Goal: Task Accomplishment & Management: Complete application form

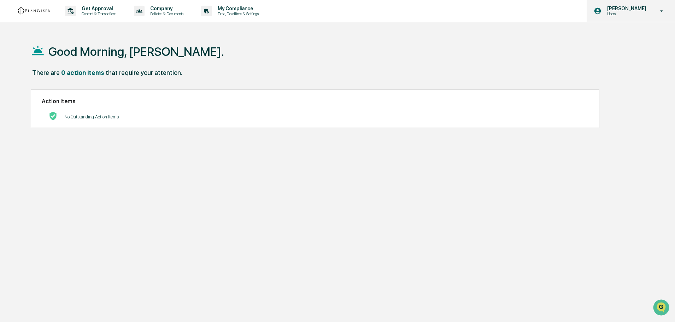
click at [621, 9] on p "[PERSON_NAME]" at bounding box center [626, 9] width 48 height 6
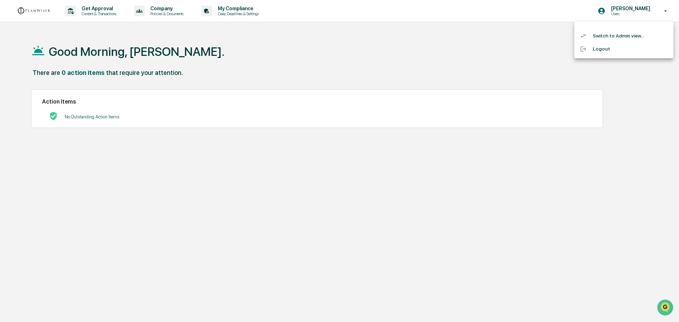
click at [616, 34] on li "Switch to Admin view..." at bounding box center [623, 35] width 99 height 13
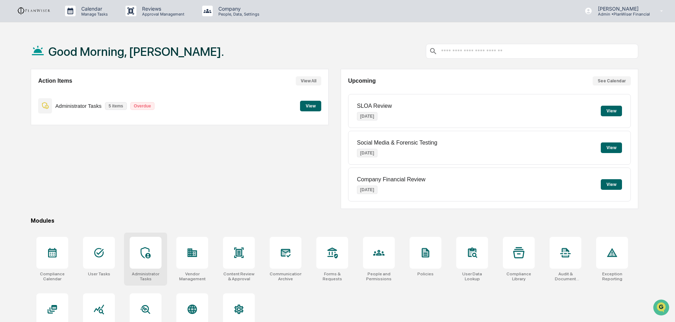
click at [147, 247] on div at bounding box center [146, 253] width 32 height 32
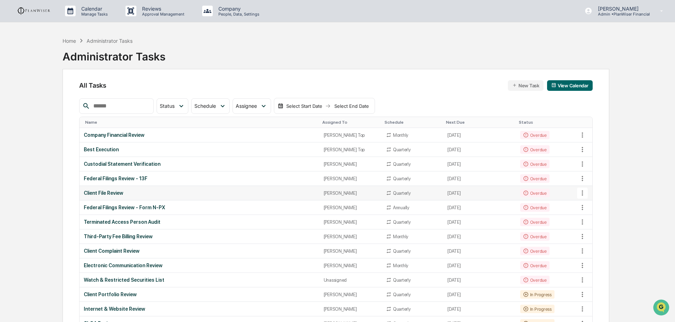
click at [115, 193] on div "Client File Review" at bounding box center [199, 193] width 231 height 6
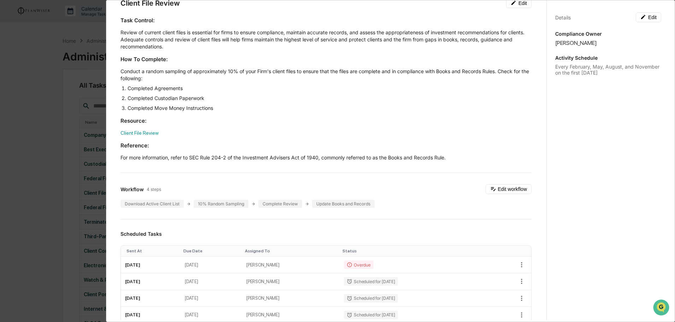
scroll to position [35, 0]
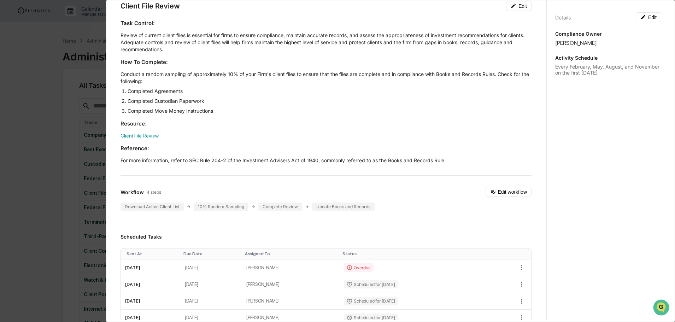
click at [215, 110] on li "Completed Move Money Instructions" at bounding box center [330, 111] width 404 height 7
drag, startPoint x: 217, startPoint y: 112, endPoint x: 126, endPoint y: 109, distance: 90.9
click at [128, 109] on li "Completed Move Money Instructions" at bounding box center [330, 111] width 404 height 7
click at [255, 115] on div "Task Control: Review of current client files is essential for firms to ensure c…" at bounding box center [326, 91] width 411 height 145
click at [253, 86] on div "Task Control: Review of current client files is essential for firms to ensure c…" at bounding box center [326, 91] width 411 height 145
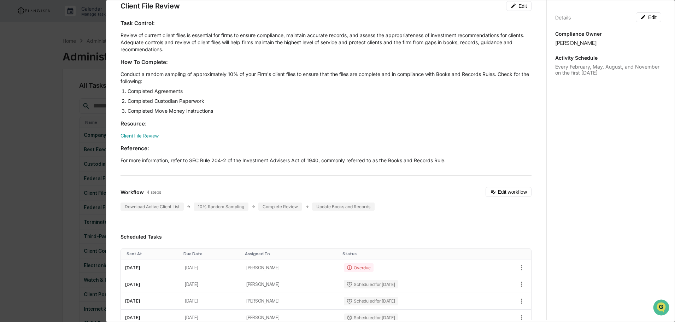
click at [284, 118] on div "Task Control: Review of current client files is essential for firms to ensure c…" at bounding box center [326, 91] width 411 height 145
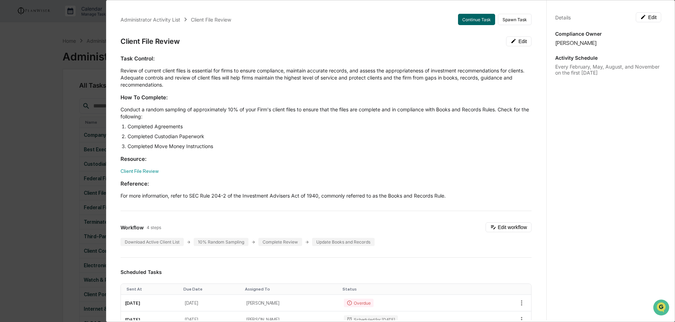
click at [236, 44] on div "Client File Review Edit" at bounding box center [326, 41] width 411 height 10
click at [272, 174] on p "Client File Review" at bounding box center [326, 171] width 411 height 7
click at [85, 54] on div "Administrator Activity List Client File Review Continue Task Spawn Task Client …" at bounding box center [337, 161] width 675 height 322
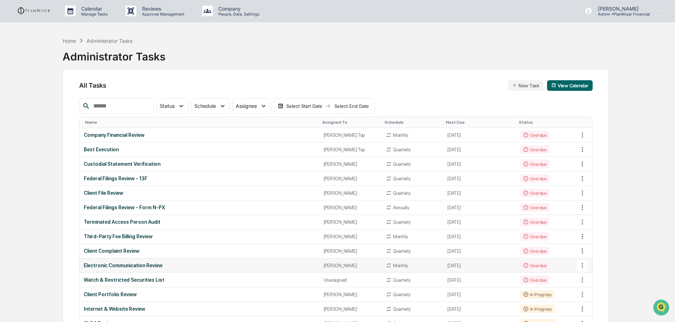
click at [124, 264] on div "Electronic Communication Review" at bounding box center [199, 266] width 231 height 6
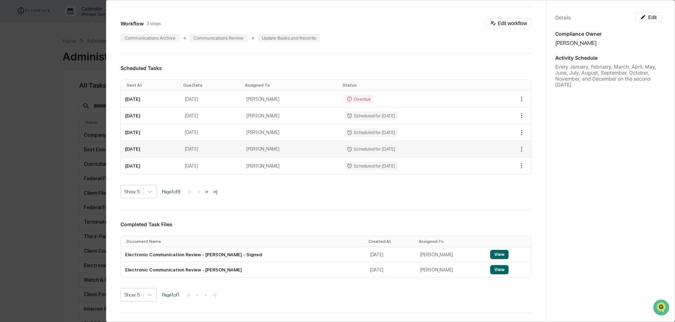
scroll to position [167, 0]
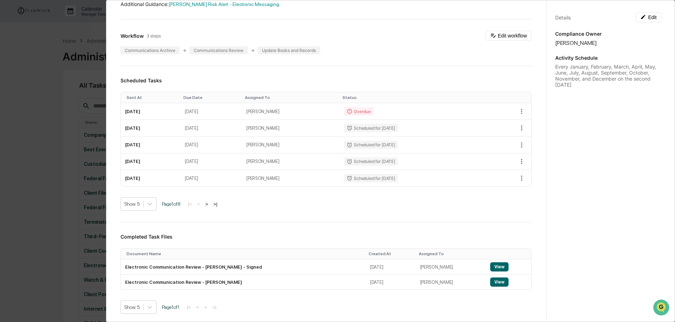
click at [367, 34] on div "Workflow 3 steps Edit workflow" at bounding box center [326, 36] width 411 height 10
click at [367, 35] on div "Workflow 3 steps Edit workflow" at bounding box center [326, 36] width 411 height 10
click at [376, 35] on div "Workflow 3 steps Edit workflow" at bounding box center [326, 36] width 411 height 10
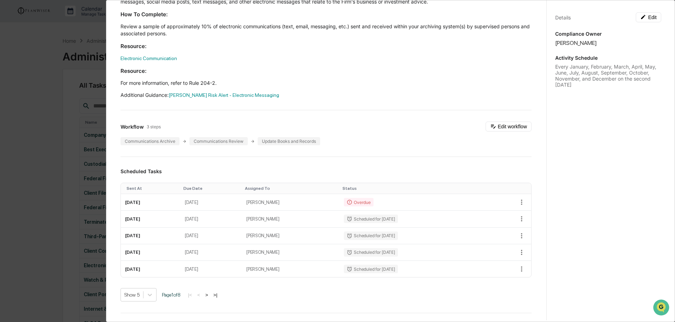
scroll to position [0, 0]
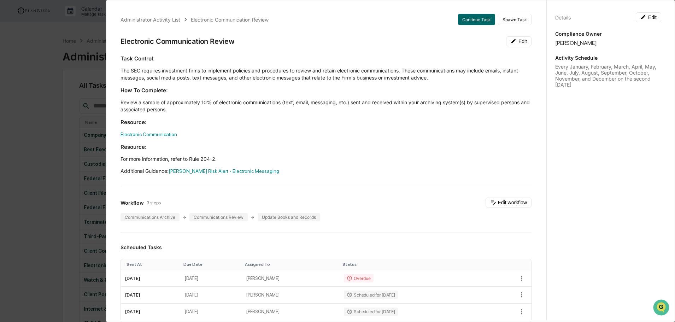
click at [317, 136] on p "Electronic Communication" at bounding box center [326, 134] width 411 height 7
click at [263, 135] on p "Electronic Communication" at bounding box center [326, 134] width 411 height 7
click at [313, 39] on div "Electronic Communication Review Edit" at bounding box center [326, 41] width 411 height 10
click at [301, 42] on div "Electronic Communication Review Edit" at bounding box center [326, 41] width 411 height 10
click at [327, 27] on div "Administrator Activity List Electronic Communication Review Continue Task Spawn…" at bounding box center [326, 285] width 428 height 560
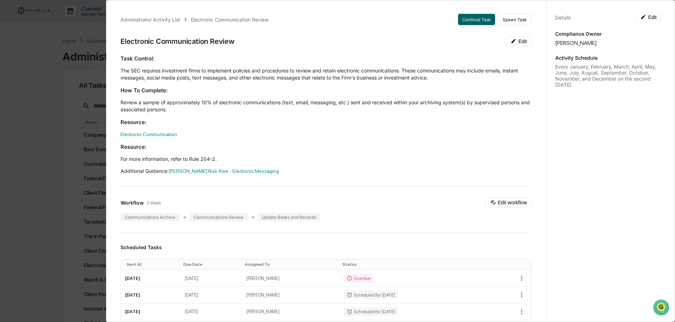
click at [367, 141] on div "Task Control: The SEC requires investment firms to implement policies and proce…" at bounding box center [326, 115] width 411 height 120
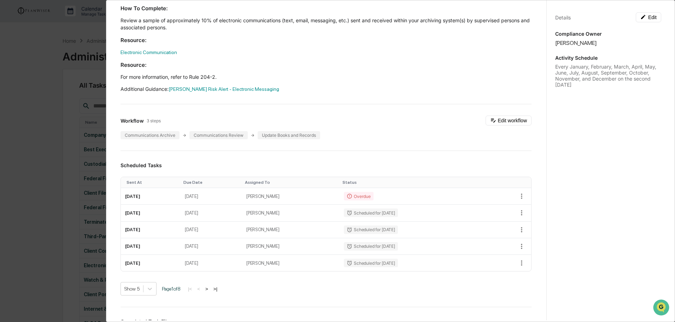
scroll to position [106, 0]
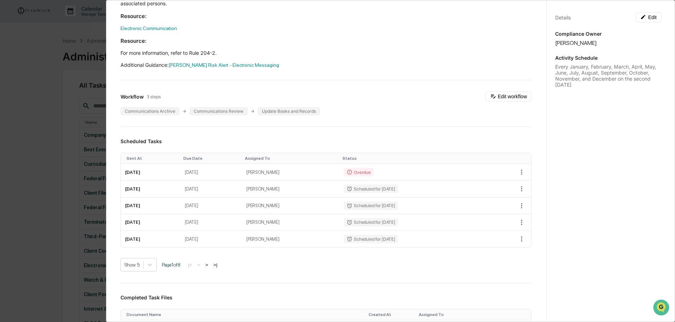
click at [76, 56] on div "Administrator Activity List Electronic Communication Review Continue Task Spawn…" at bounding box center [337, 161] width 675 height 322
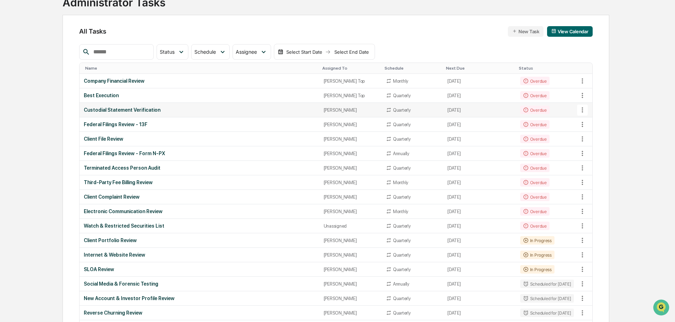
scroll to position [71, 0]
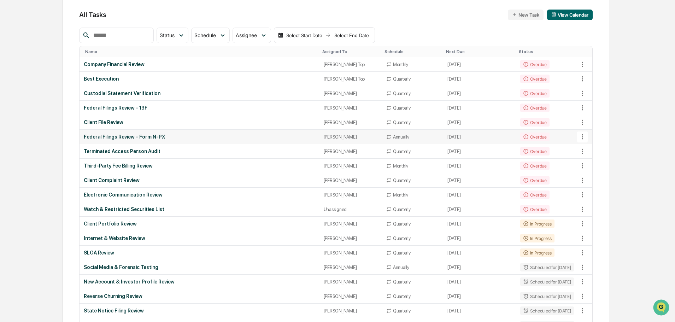
click at [128, 136] on div "Federal Filings Review - Form N-PX" at bounding box center [199, 137] width 231 height 6
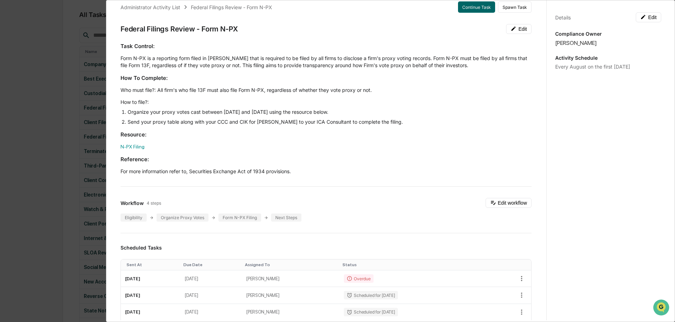
scroll to position [0, 0]
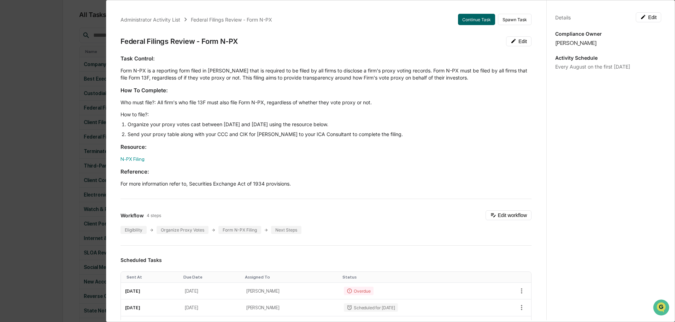
click at [11, 54] on div "Administrator Activity List Federal Filings Review - Form N-PX Continue Task Sp…" at bounding box center [337, 161] width 675 height 322
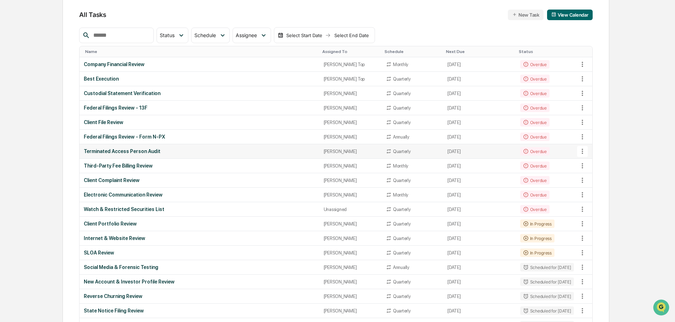
click at [111, 151] on div "Terminated Access Person Audit" at bounding box center [199, 152] width 231 height 6
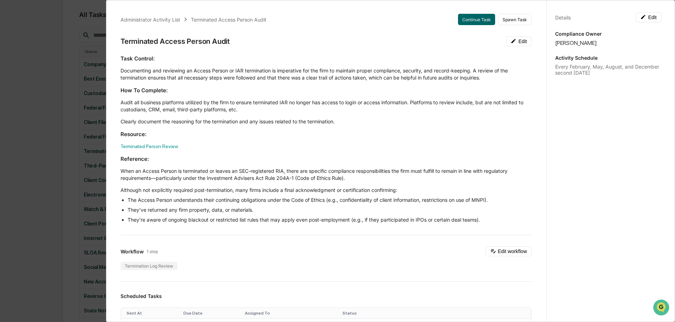
drag, startPoint x: 252, startPoint y: 138, endPoint x: 231, endPoint y: 141, distance: 21.2
click at [231, 141] on div "Task Control: Documenting and reviewing an Access Person or IAR termination is …" at bounding box center [326, 139] width 411 height 169
click at [245, 135] on h3 "Resource:" at bounding box center [326, 133] width 411 height 7
click at [476, 21] on button "Continue Task" at bounding box center [476, 19] width 37 height 11
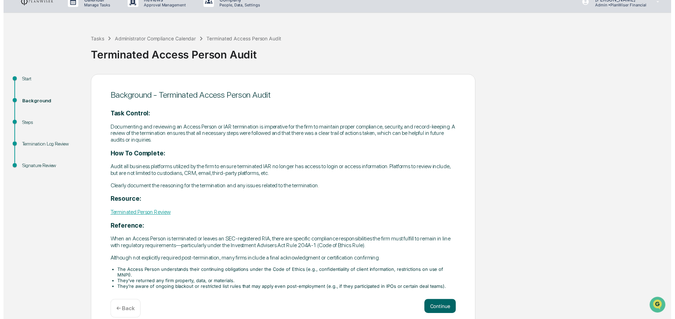
scroll to position [14, 0]
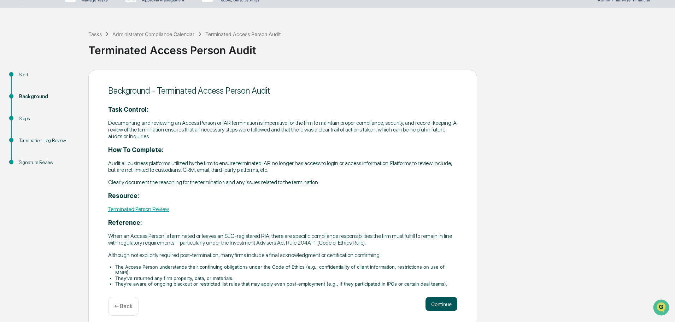
click at [441, 301] on button "Continue" at bounding box center [442, 304] width 32 height 14
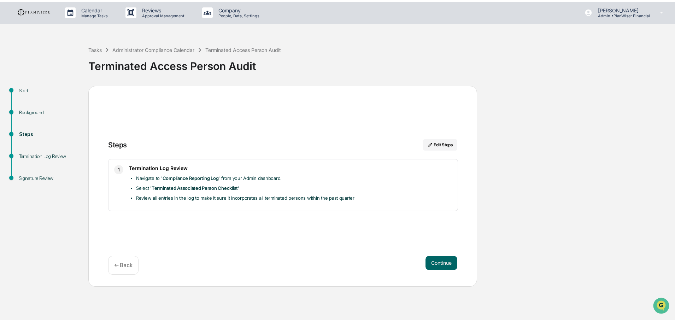
scroll to position [0, 0]
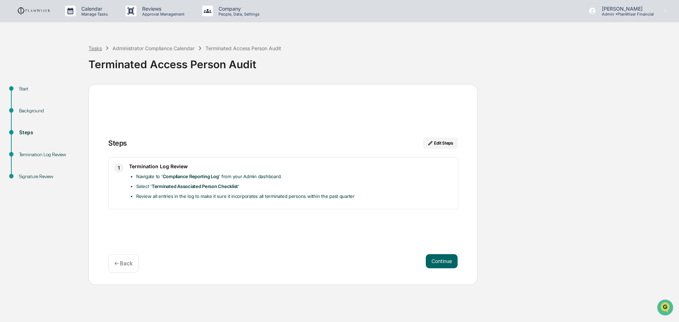
click at [97, 47] on div "Tasks" at bounding box center [94, 48] width 13 height 6
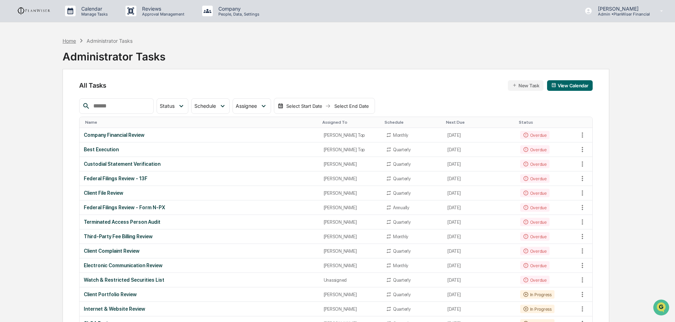
click at [74, 39] on div "Home" at bounding box center [69, 41] width 13 height 6
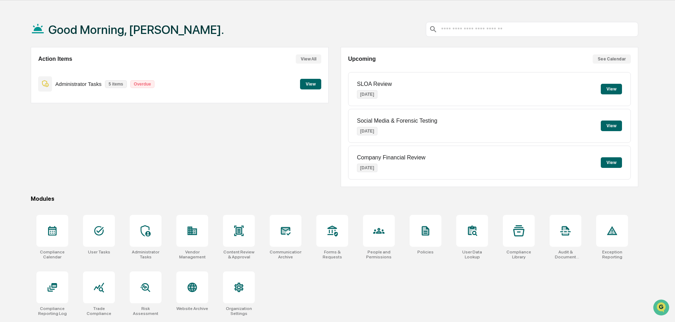
scroll to position [34, 0]
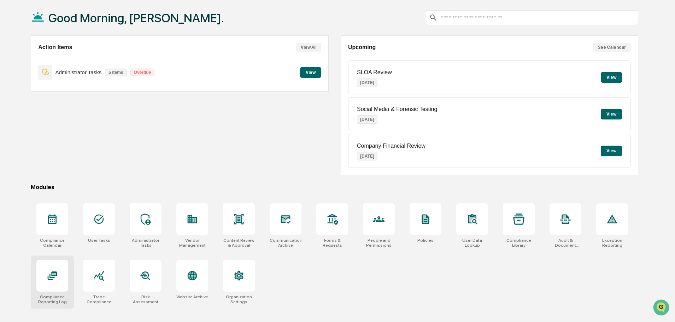
click at [52, 273] on icon at bounding box center [53, 276] width 10 height 8
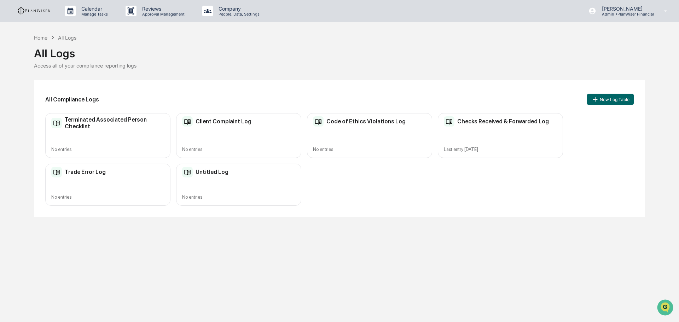
click at [77, 122] on h2 "Terminated Associated Person Checklist" at bounding box center [115, 122] width 100 height 13
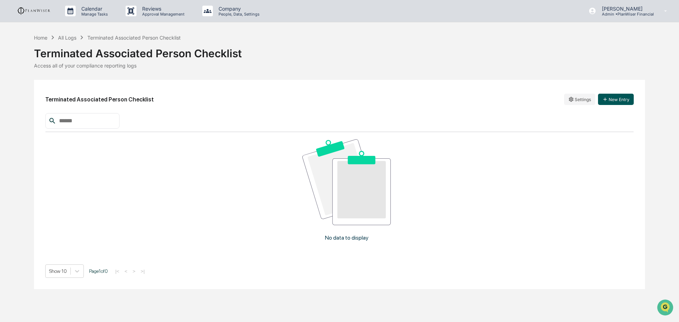
click at [606, 96] on button "New Entry" at bounding box center [616, 99] width 36 height 11
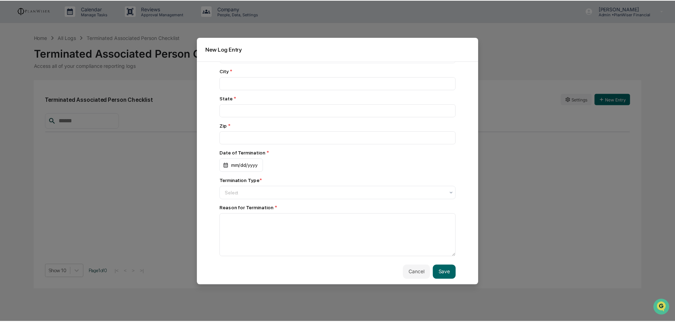
scroll to position [138, 0]
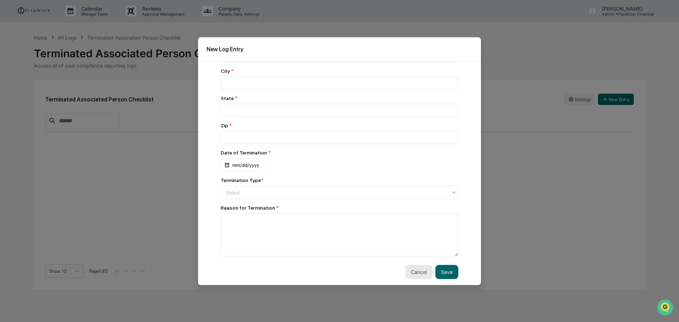
click at [410, 271] on button "Cancel" at bounding box center [418, 272] width 27 height 14
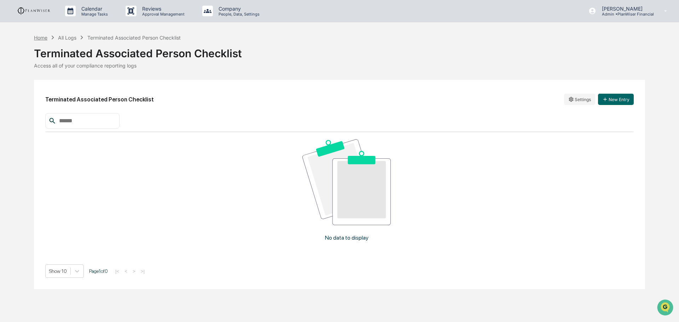
click at [42, 36] on div "Home" at bounding box center [40, 38] width 13 height 6
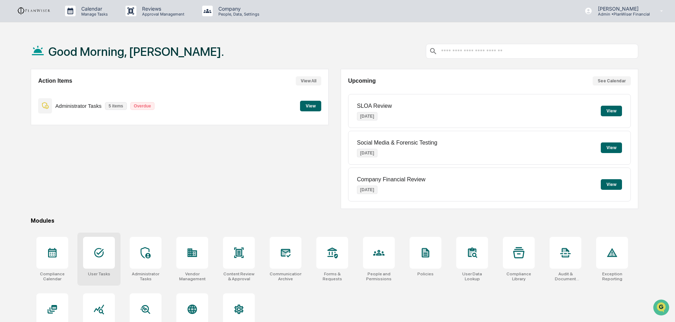
click at [98, 248] on icon at bounding box center [98, 252] width 11 height 11
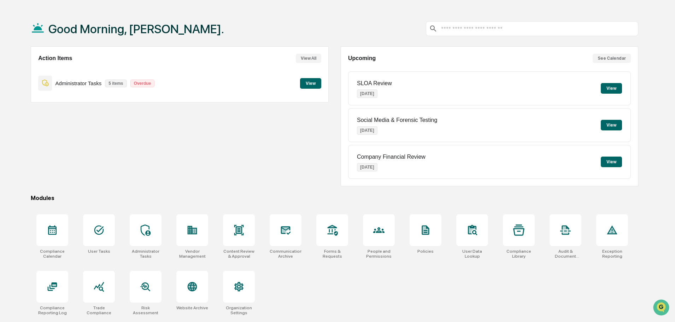
scroll to position [34, 0]
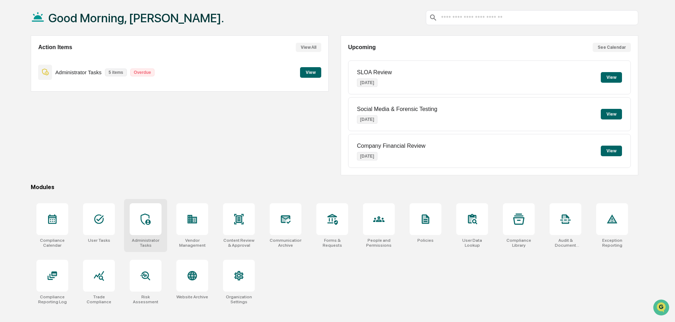
click at [149, 219] on icon at bounding box center [145, 219] width 11 height 11
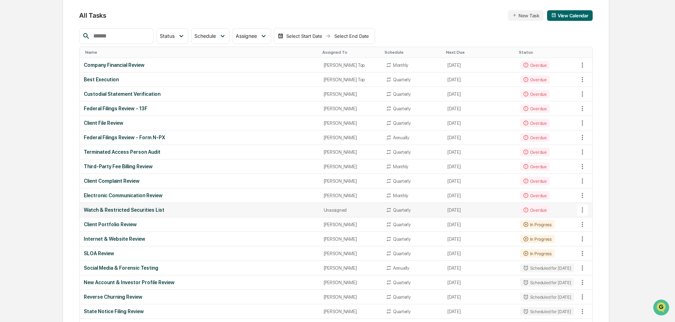
scroll to position [71, 0]
click at [132, 152] on div "Terminated Access Person Audit" at bounding box center [199, 152] width 231 height 6
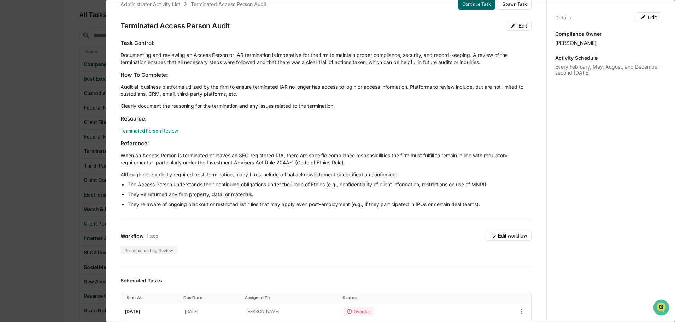
scroll to position [0, 0]
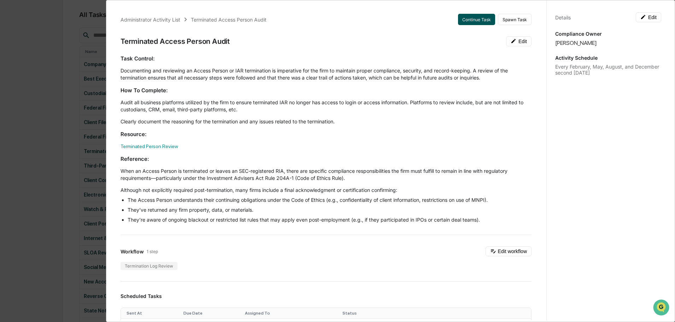
click at [468, 19] on button "Continue Task" at bounding box center [476, 19] width 37 height 11
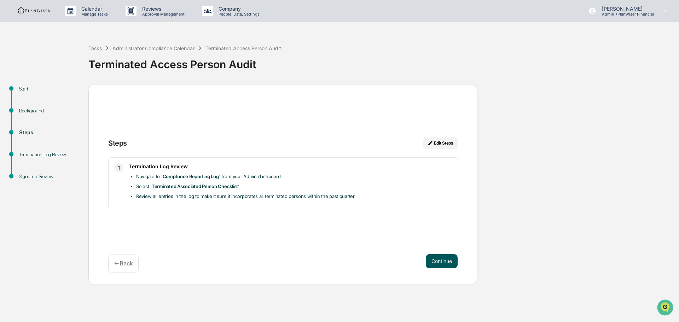
click at [451, 261] on button "Continue" at bounding box center [442, 261] width 32 height 14
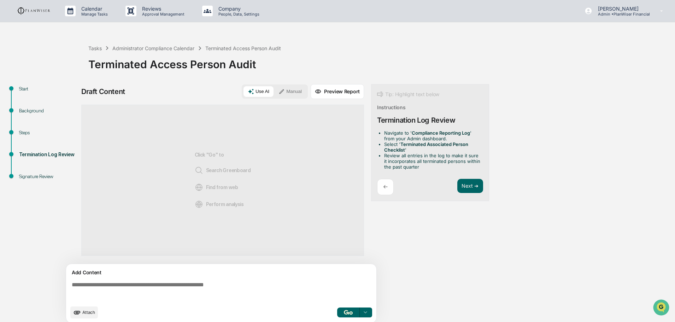
click at [110, 289] on textarea at bounding box center [223, 291] width 308 height 25
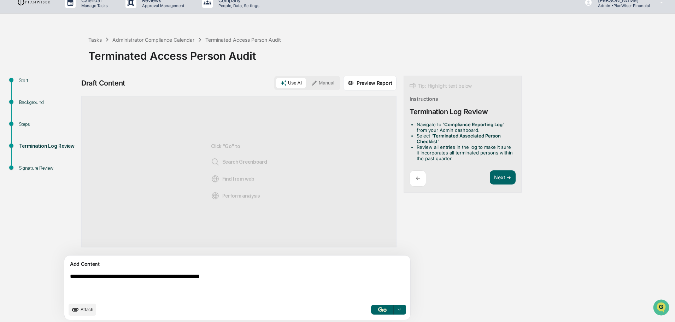
scroll to position [11, 0]
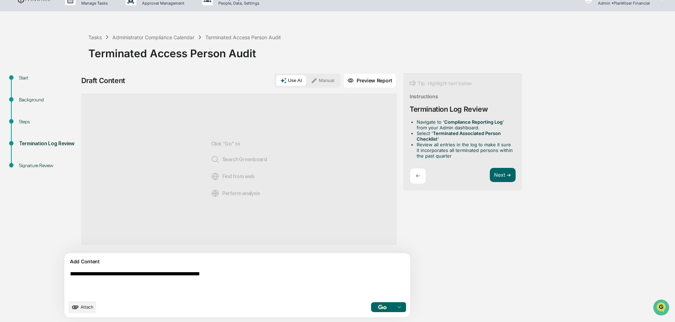
type textarea "**********"
click at [378, 307] on img "button" at bounding box center [382, 307] width 8 height 5
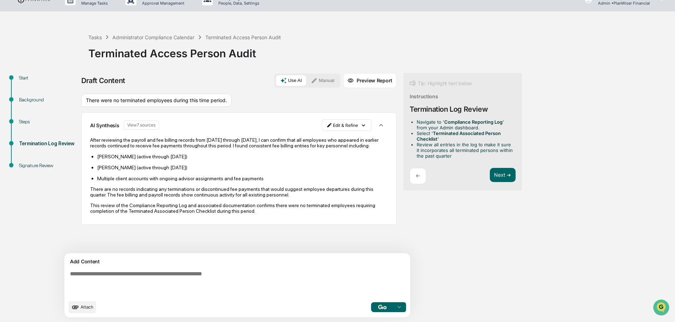
click at [255, 153] on div "After reviewing the payroll and fee billing records from June through August 20…" at bounding box center [239, 175] width 298 height 77
click at [21, 121] on div "Steps" at bounding box center [48, 121] width 58 height 7
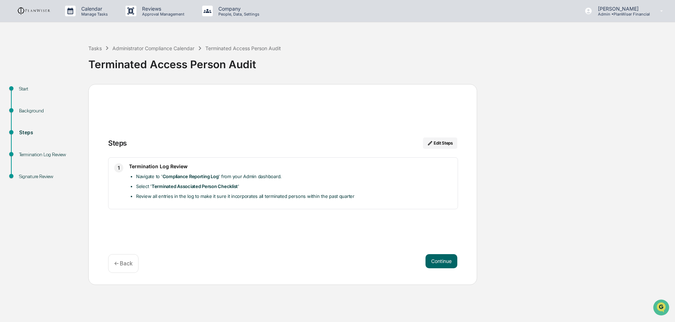
scroll to position [0, 0]
click at [98, 50] on div "Tasks" at bounding box center [94, 48] width 13 height 6
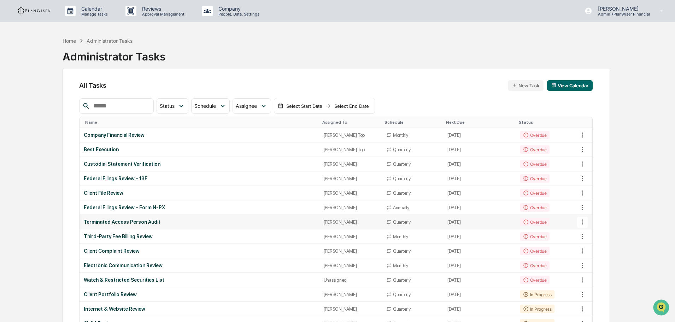
click at [120, 223] on div "Terminated Access Person Audit" at bounding box center [199, 222] width 231 height 6
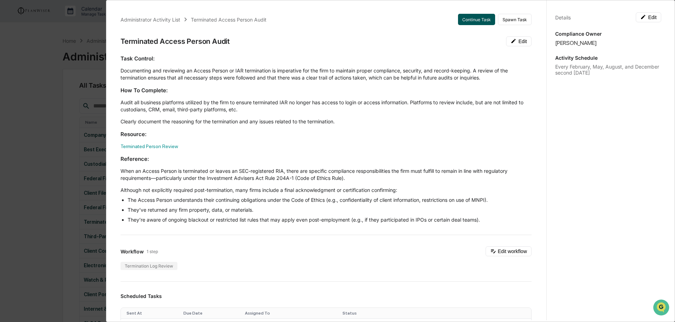
click at [473, 17] on button "Continue Task" at bounding box center [476, 19] width 37 height 11
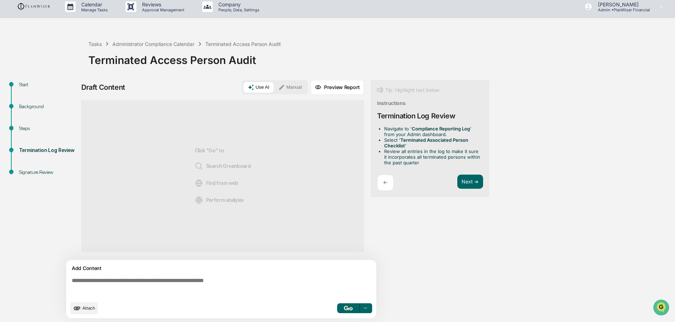
scroll to position [5, 0]
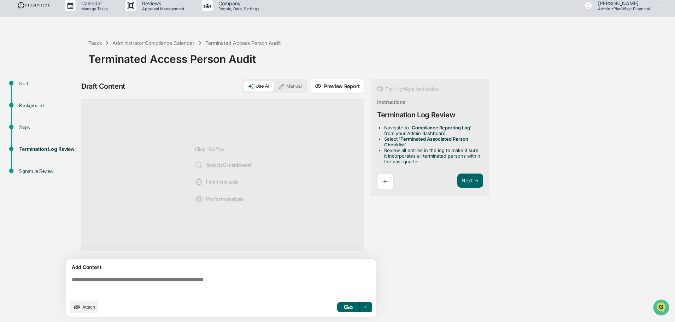
click at [23, 126] on div "Steps" at bounding box center [48, 127] width 58 height 7
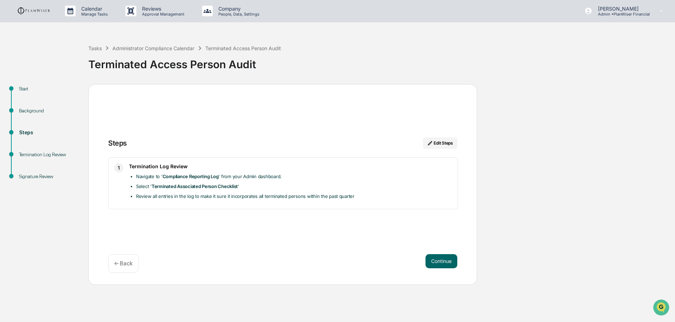
scroll to position [0, 0]
click at [30, 149] on div "Steps" at bounding box center [47, 141] width 69 height 22
click at [29, 154] on div "Termination Log Review" at bounding box center [48, 154] width 58 height 7
click at [30, 154] on div "Termination Log Review" at bounding box center [48, 154] width 58 height 7
click at [447, 260] on button "Continue" at bounding box center [442, 261] width 32 height 14
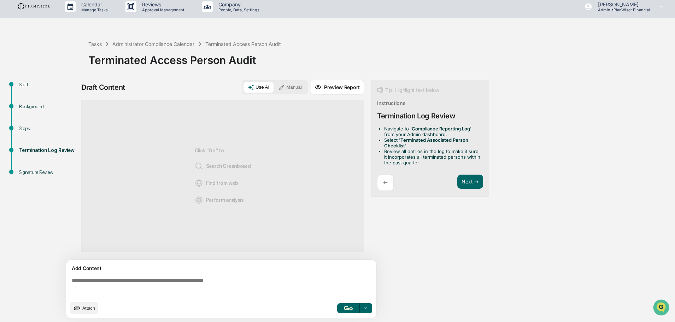
scroll to position [5, 0]
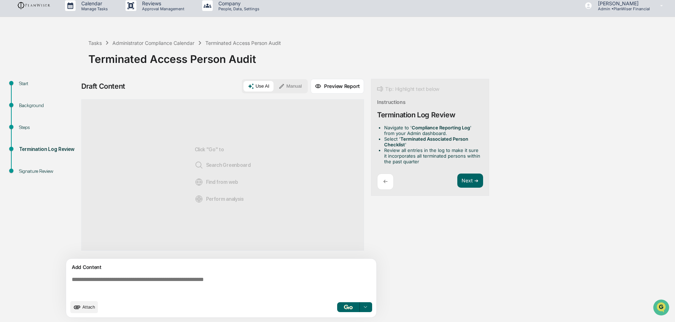
click at [318, 87] on icon at bounding box center [318, 86] width 6 height 6
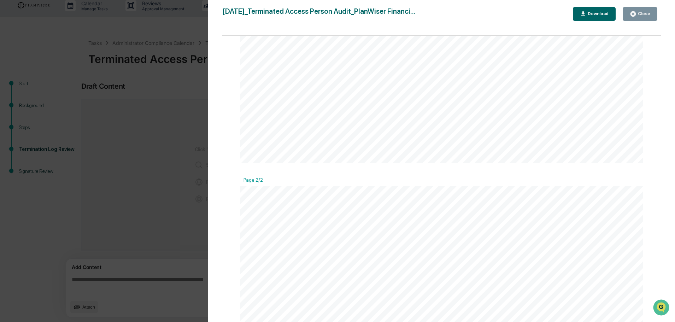
scroll to position [424, 0]
drag, startPoint x: 442, startPoint y: 170, endPoint x: 300, endPoint y: 168, distance: 142.5
drag, startPoint x: 344, startPoint y: 196, endPoint x: 380, endPoint y: 188, distance: 37.4
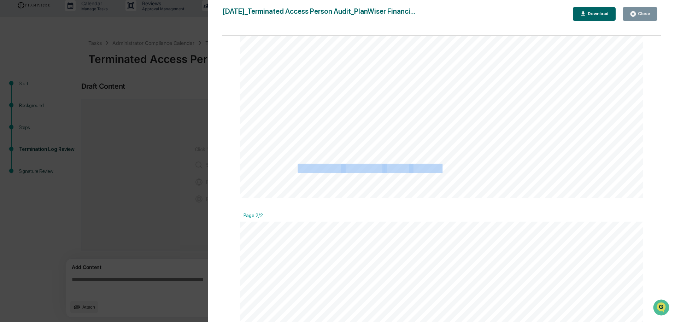
drag, startPoint x: 441, startPoint y: 168, endPoint x: 297, endPoint y: 169, distance: 143.2
copy div "Terminated Associated Person Checklis"
click at [631, 17] on button "Close" at bounding box center [640, 14] width 35 height 14
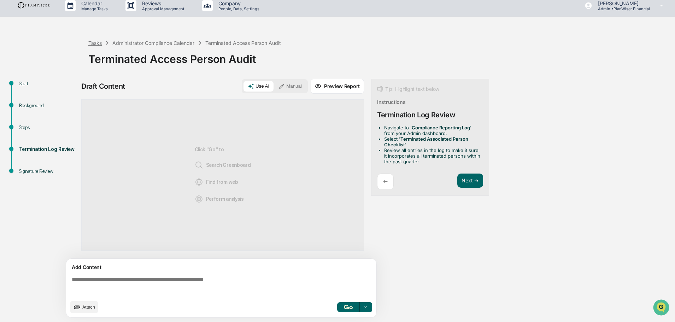
click at [95, 42] on div "Tasks" at bounding box center [94, 43] width 13 height 6
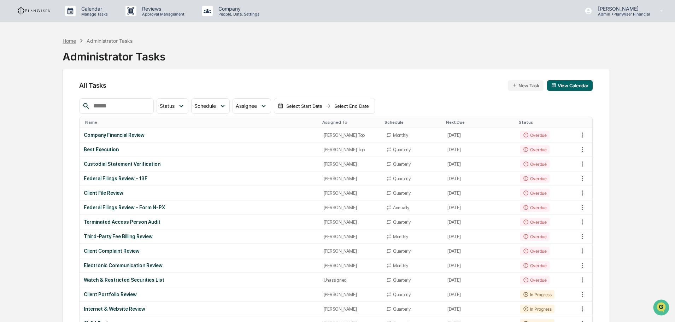
click at [68, 42] on div "Home" at bounding box center [69, 41] width 13 height 6
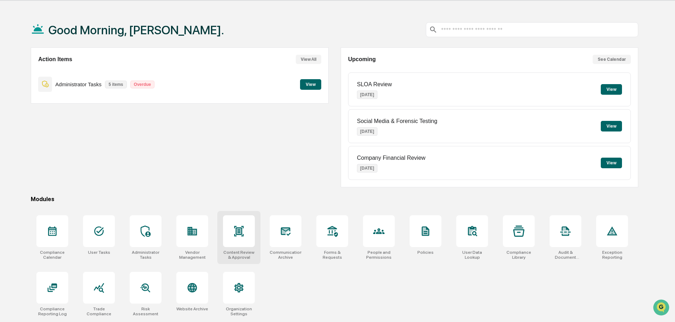
scroll to position [34, 0]
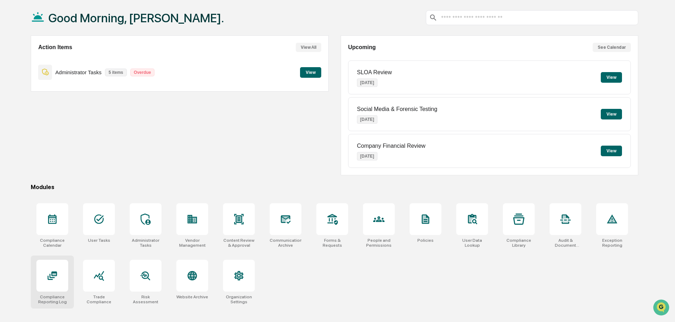
click at [55, 282] on div at bounding box center [52, 276] width 32 height 32
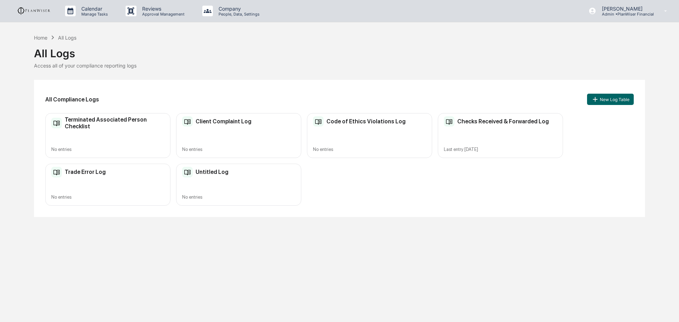
click at [100, 120] on h2 "Terminated Associated Person Checklist" at bounding box center [115, 122] width 100 height 13
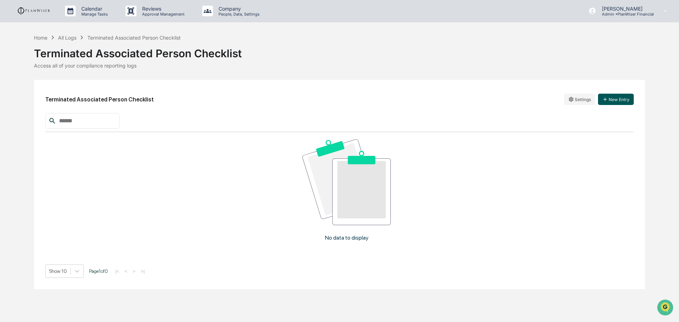
click at [610, 95] on button "New Entry" at bounding box center [616, 99] width 36 height 11
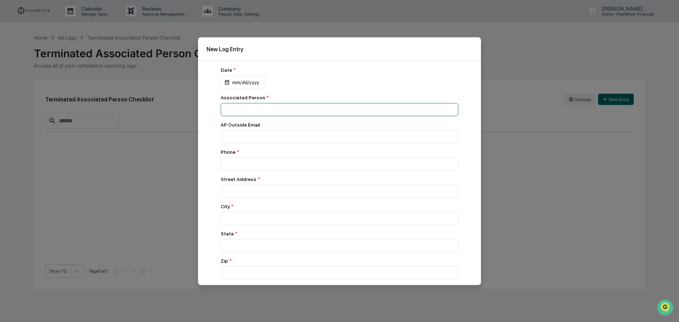
click at [245, 110] on input at bounding box center [340, 109] width 238 height 13
click at [243, 85] on div "mm/dd/yyyy" at bounding box center [243, 81] width 44 height 13
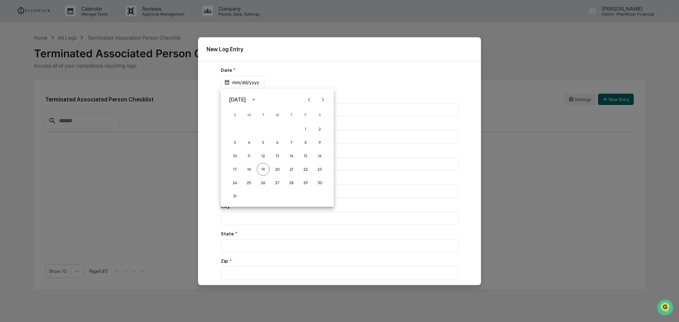
click at [308, 99] on icon "Previous month" at bounding box center [309, 100] width 8 height 8
click at [307, 170] on button "27" at bounding box center [305, 169] width 13 height 13
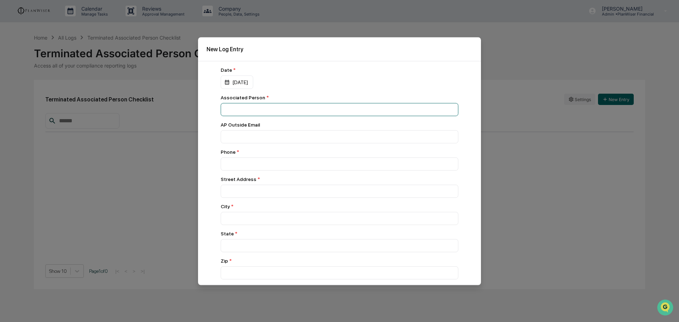
click at [242, 107] on input at bounding box center [340, 109] width 238 height 13
type input "**********"
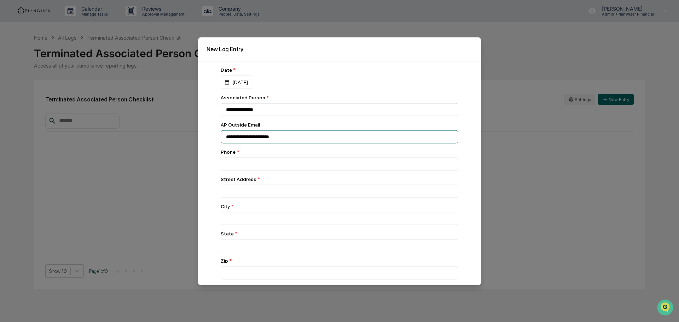
type input "**********"
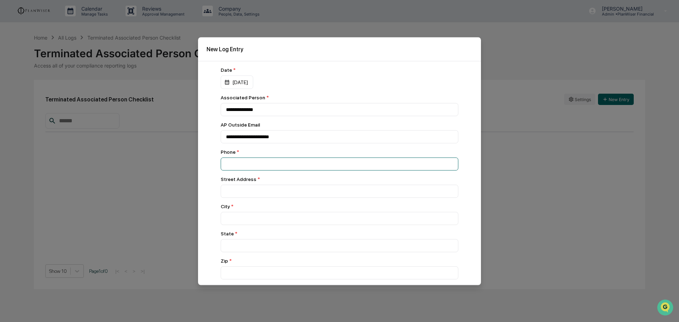
click at [232, 168] on input "number" at bounding box center [340, 163] width 238 height 13
type input "***"
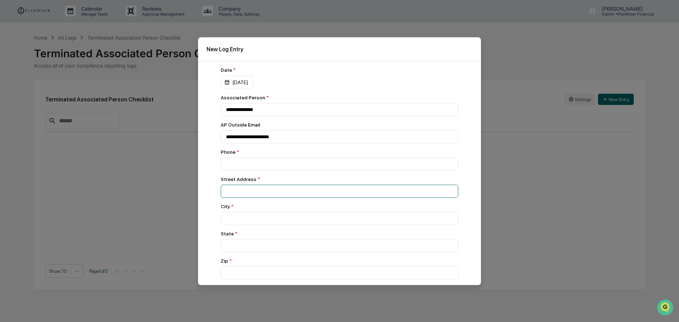
click at [235, 116] on input at bounding box center [340, 109] width 238 height 13
type input "**********"
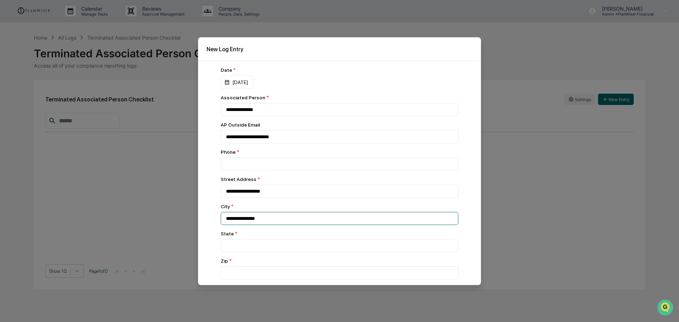
type input "**********"
type input "**"
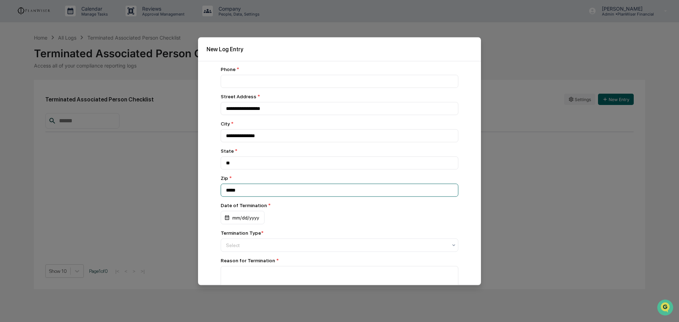
scroll to position [106, 0]
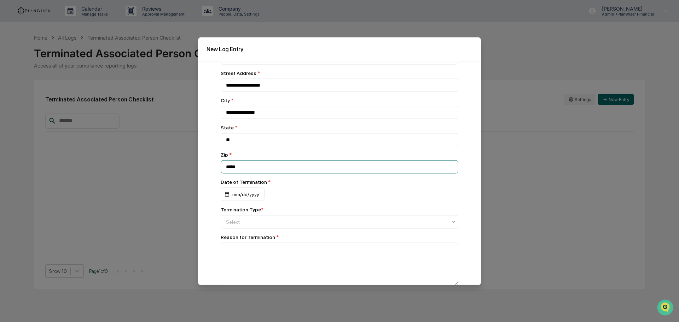
type input "*****"
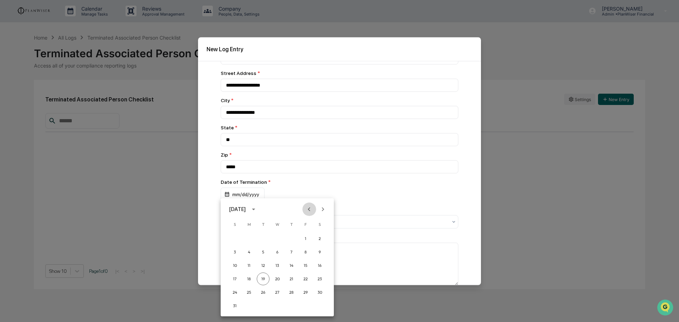
click at [310, 209] on icon "Previous month" at bounding box center [309, 209] width 8 height 8
click at [309, 210] on icon "Previous month" at bounding box center [309, 209] width 8 height 8
click at [306, 277] on button "27" at bounding box center [305, 279] width 13 height 13
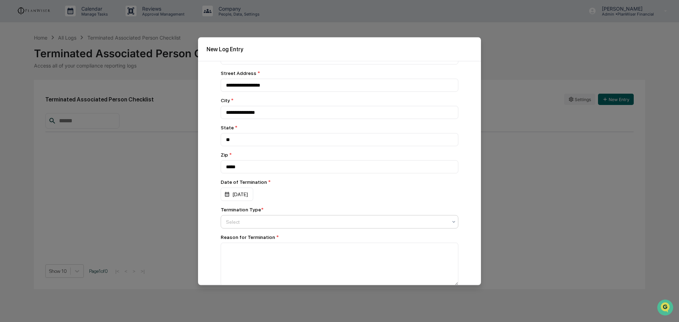
click at [249, 222] on div at bounding box center [336, 221] width 221 height 7
click at [245, 240] on div "Voluntary Termination" at bounding box center [337, 241] width 233 height 14
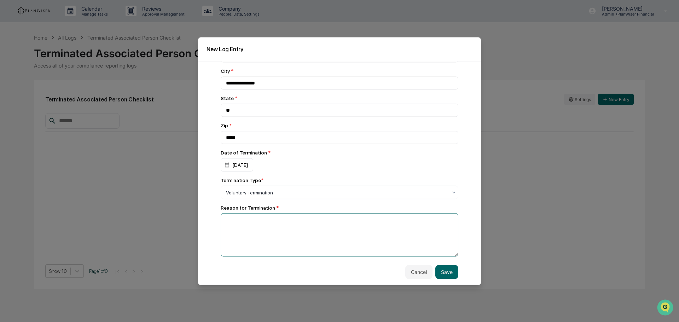
click at [231, 225] on textarea at bounding box center [340, 234] width 238 height 43
click at [303, 219] on textarea "**********" at bounding box center [338, 234] width 234 height 43
type textarea "**********"
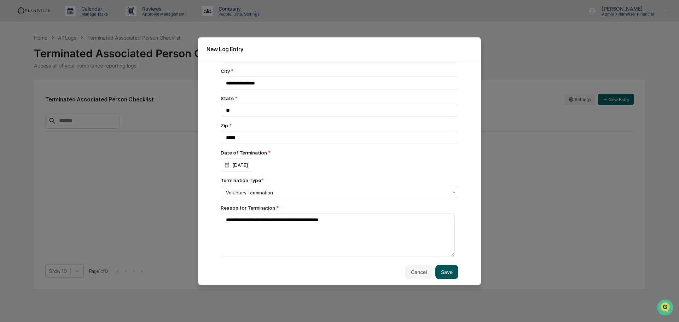
click at [443, 273] on button "Save" at bounding box center [446, 272] width 23 height 14
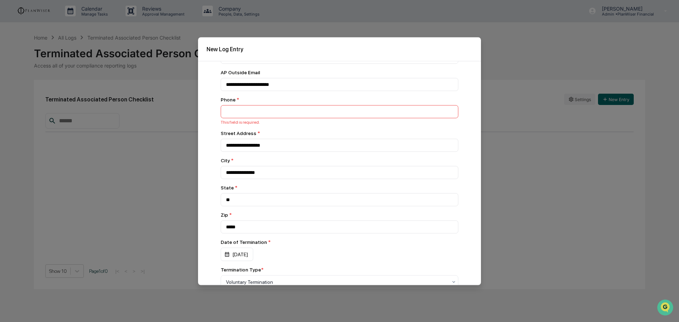
scroll to position [0, 0]
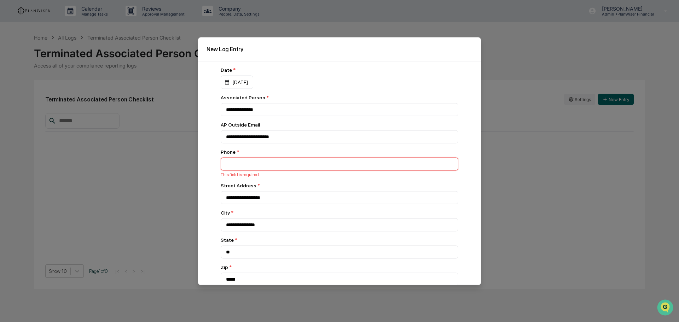
click at [248, 166] on input "number" at bounding box center [340, 163] width 238 height 13
type input "***"
click at [248, 159] on input "number" at bounding box center [340, 163] width 238 height 13
click at [409, 119] on div "**********" at bounding box center [340, 232] width 238 height 331
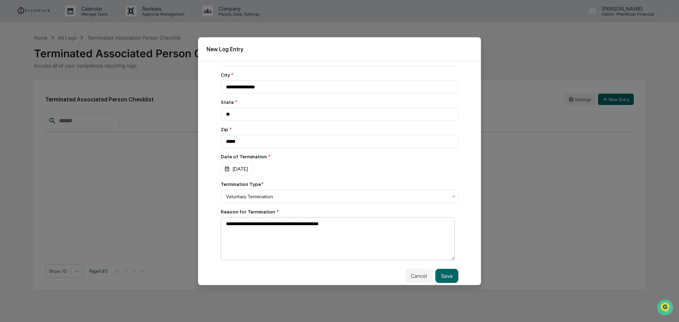
scroll to position [144, 0]
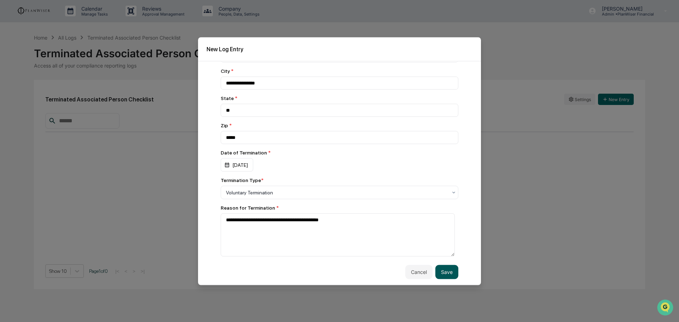
click at [454, 273] on button "Save" at bounding box center [446, 272] width 23 height 14
click at [441, 268] on button "Save" at bounding box center [446, 272] width 23 height 14
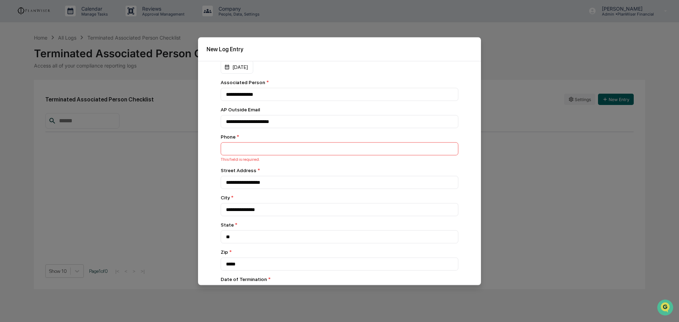
scroll to position [0, 0]
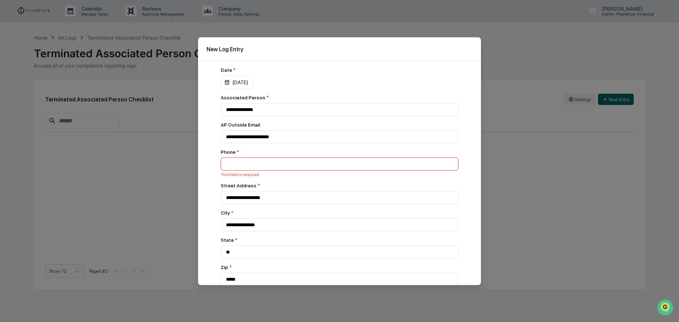
click at [272, 169] on input "number" at bounding box center [340, 163] width 238 height 13
click at [236, 167] on input "number" at bounding box center [340, 163] width 238 height 13
drag, startPoint x: 245, startPoint y: 164, endPoint x: 252, endPoint y: 166, distance: 6.5
click at [245, 164] on input "number" at bounding box center [340, 163] width 238 height 13
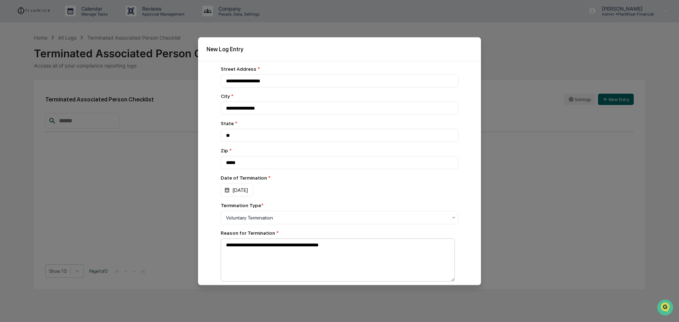
scroll to position [141, 0]
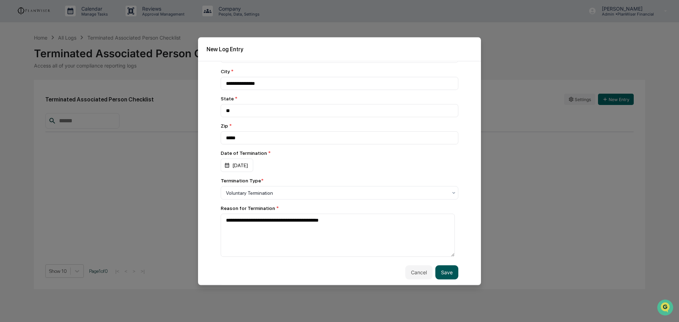
type input "**********"
click at [446, 273] on button "Save" at bounding box center [446, 272] width 23 height 14
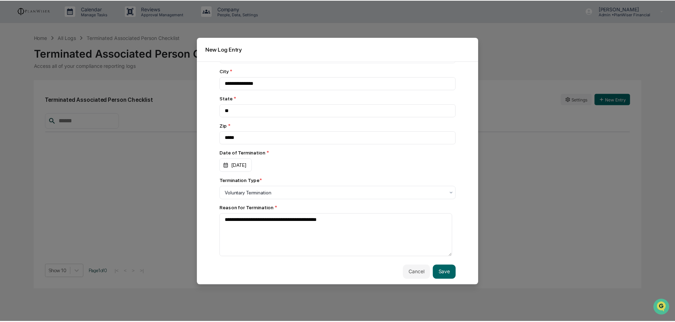
scroll to position [0, 0]
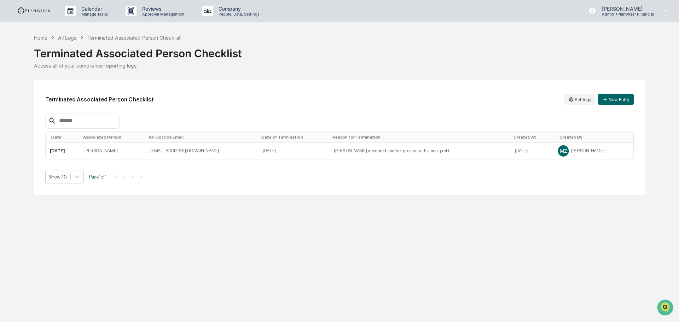
click at [42, 37] on div "Home" at bounding box center [40, 38] width 13 height 6
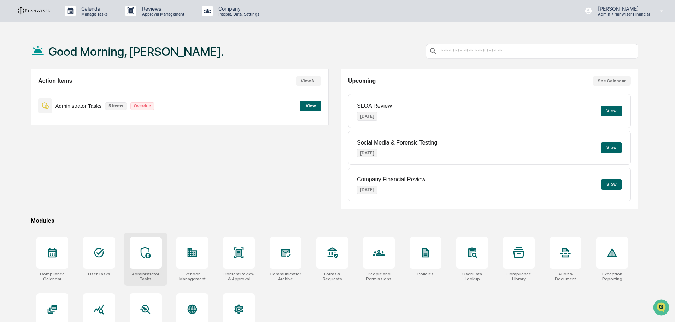
click at [150, 261] on div at bounding box center [146, 253] width 32 height 32
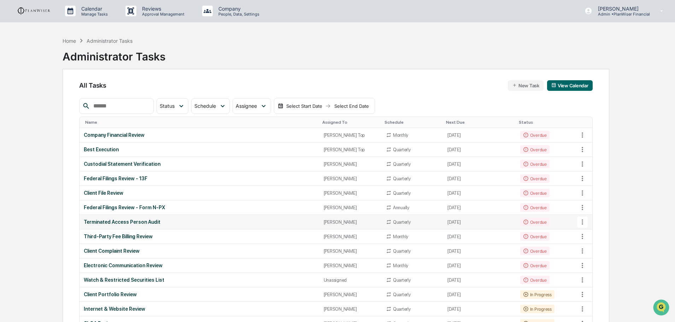
click at [140, 219] on td "Terminated Access Person Audit" at bounding box center [200, 222] width 240 height 14
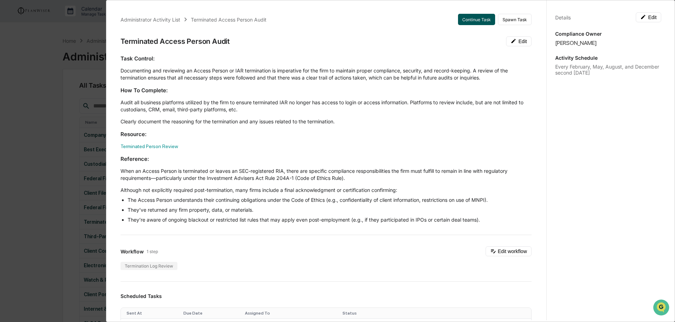
click at [473, 19] on button "Continue Task" at bounding box center [476, 19] width 37 height 11
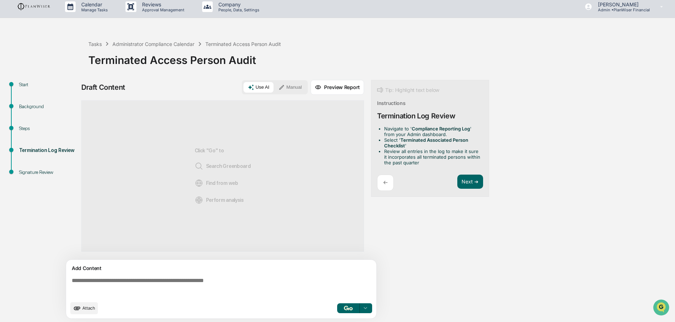
scroll to position [5, 0]
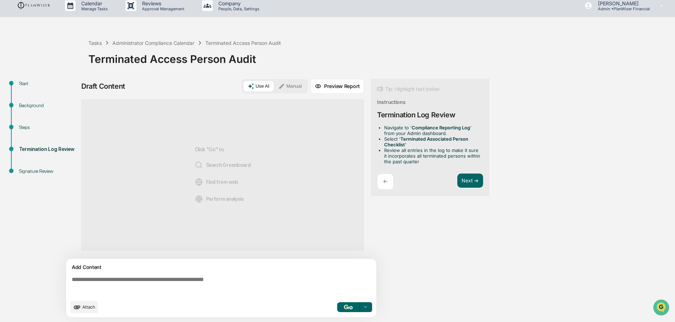
click at [99, 284] on textarea at bounding box center [223, 286] width 308 height 25
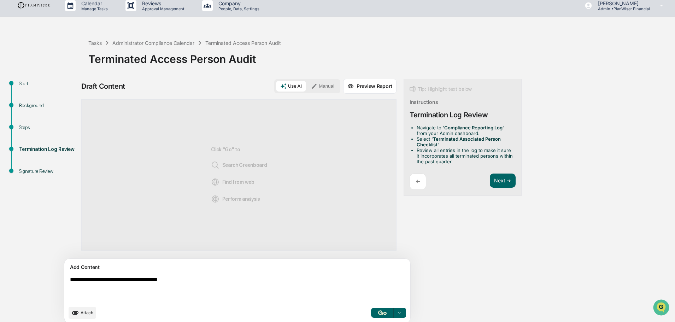
type textarea "**********"
click at [87, 310] on span "Attach" at bounding box center [87, 312] width 13 height 5
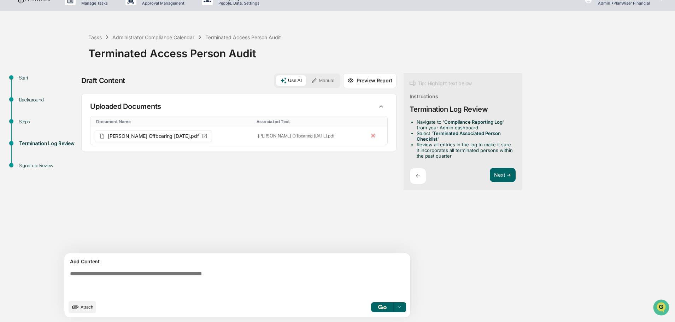
click at [82, 277] on textarea at bounding box center [221, 283] width 308 height 31
click at [490, 175] on button "Next ➔" at bounding box center [503, 175] width 26 height 14
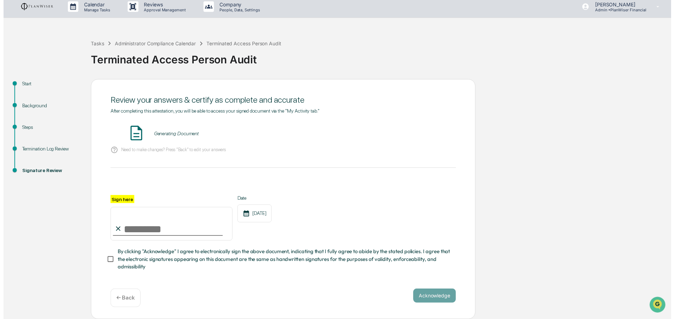
scroll to position [6, 0]
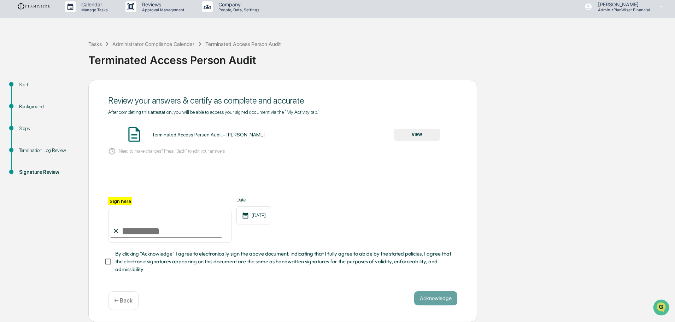
click at [419, 135] on button "VIEW" at bounding box center [417, 135] width 46 height 12
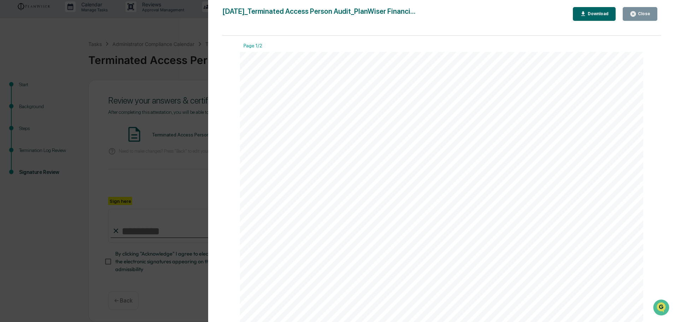
click at [631, 10] on button "Close" at bounding box center [640, 14] width 35 height 14
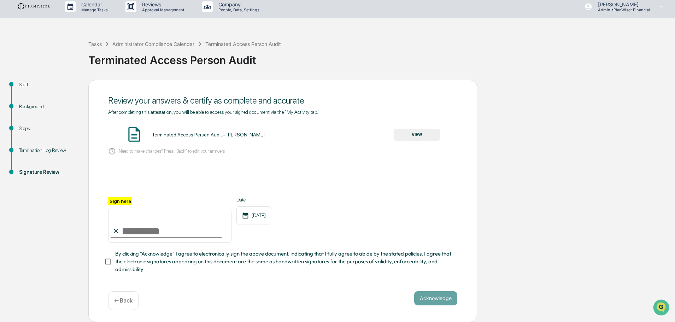
click at [153, 240] on input "Sign here" at bounding box center [169, 226] width 123 height 34
type input "**********"
click at [434, 302] on button "Acknowledge" at bounding box center [435, 298] width 43 height 14
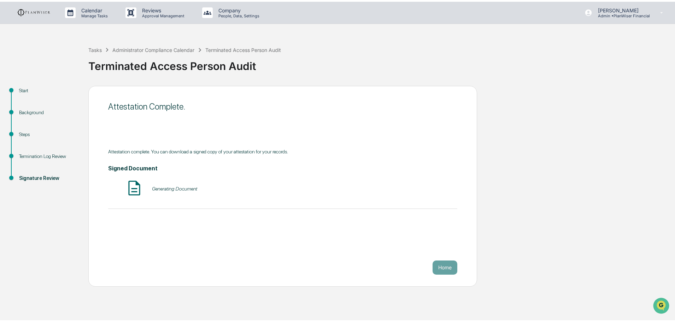
scroll to position [0, 0]
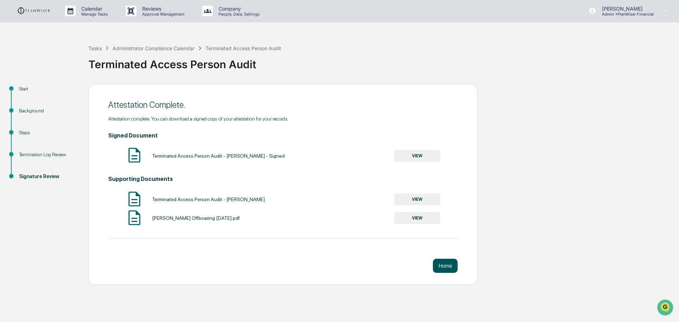
click at [443, 263] on button "Home" at bounding box center [445, 266] width 25 height 14
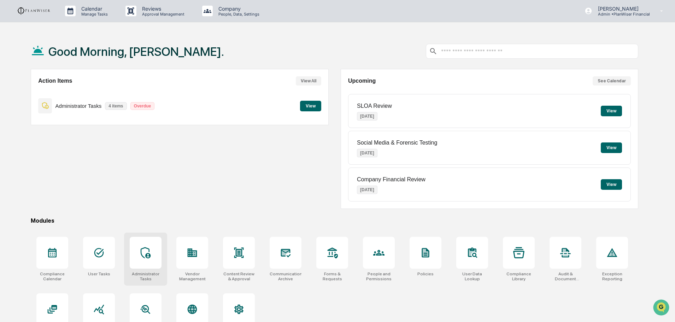
click at [150, 258] on div at bounding box center [145, 252] width 11 height 11
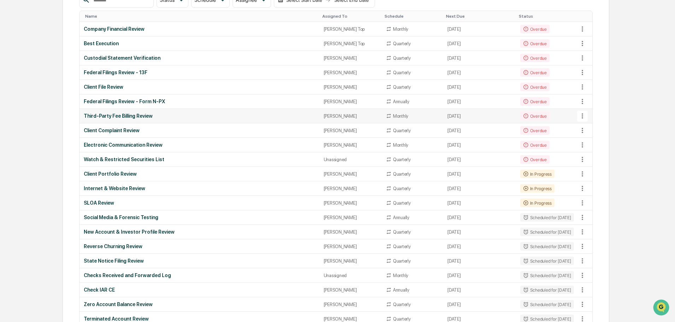
click at [116, 114] on div "Third-Party Fee Billing Review" at bounding box center [199, 116] width 231 height 6
